Goal: Task Accomplishment & Management: Complete application form

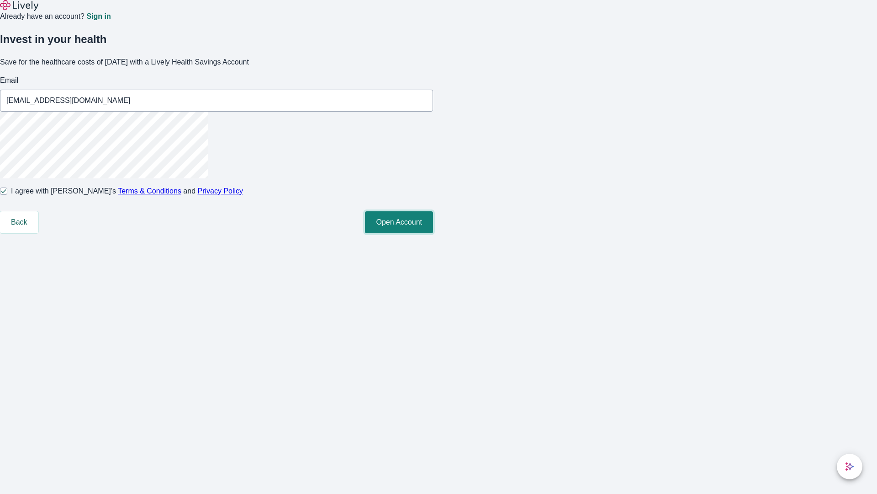
click at [433, 233] on button "Open Account" at bounding box center [399, 222] width 68 height 22
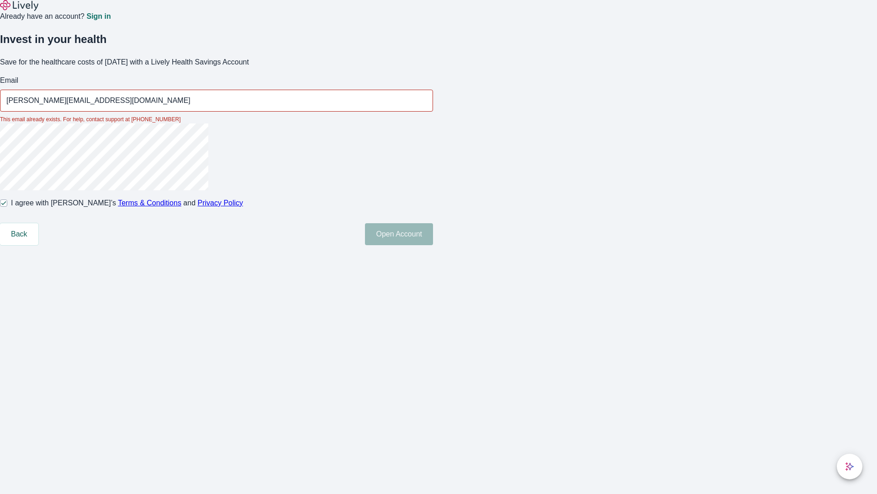
type input "[PERSON_NAME][EMAIL_ADDRESS][DOMAIN_NAME]"
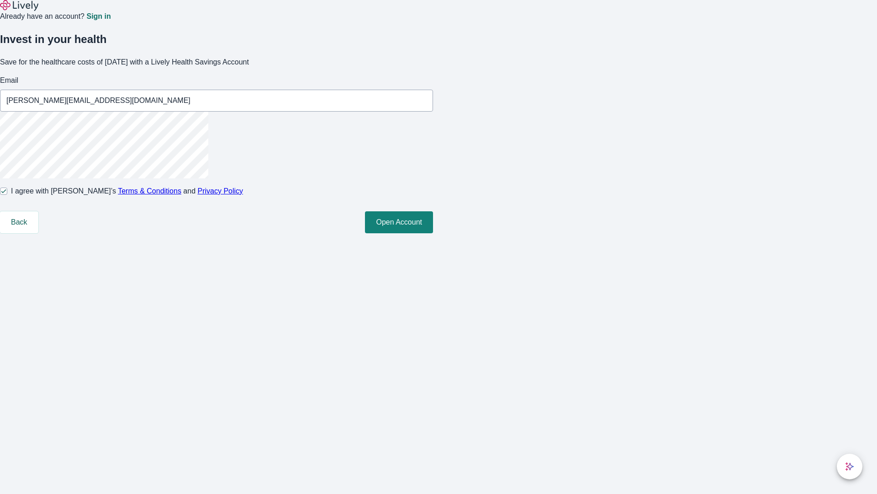
click at [7, 195] on input "I agree with Lively’s Terms & Conditions and Privacy Policy" at bounding box center [3, 190] width 7 height 7
checkbox input "false"
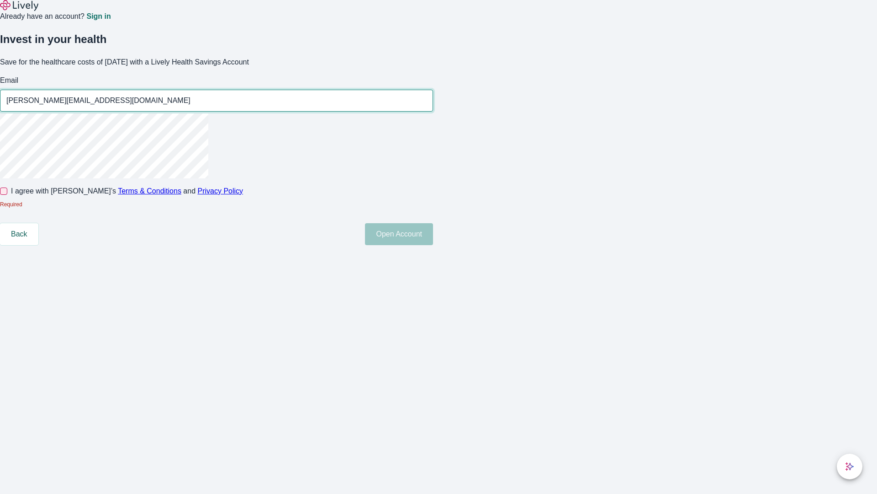
type input "[PERSON_NAME][EMAIL_ADDRESS][DOMAIN_NAME]"
click at [7, 195] on input "I agree with Lively’s Terms & Conditions and Privacy Policy" at bounding box center [3, 190] width 7 height 7
checkbox input "true"
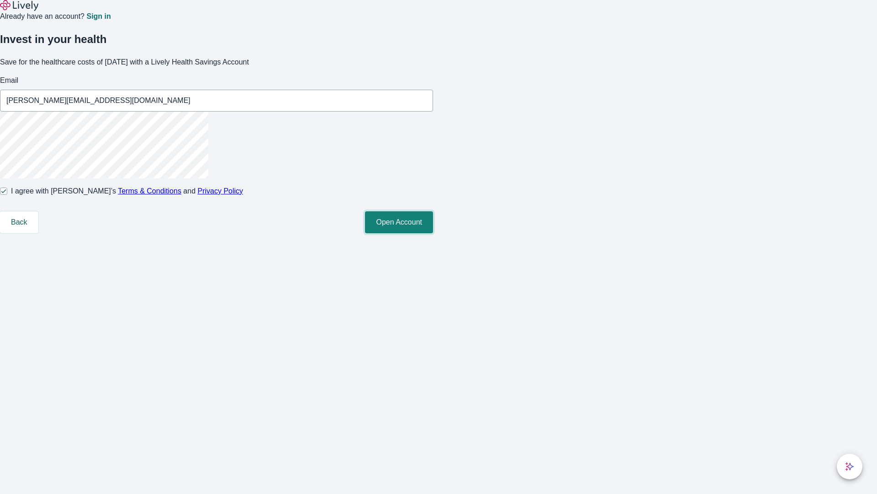
click at [433, 233] on button "Open Account" at bounding box center [399, 222] width 68 height 22
